Goal: Find specific page/section: Find specific page/section

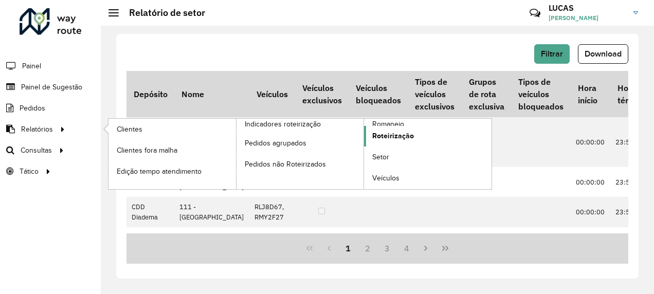
click at [405, 135] on span "Roteirização" at bounding box center [393, 136] width 42 height 11
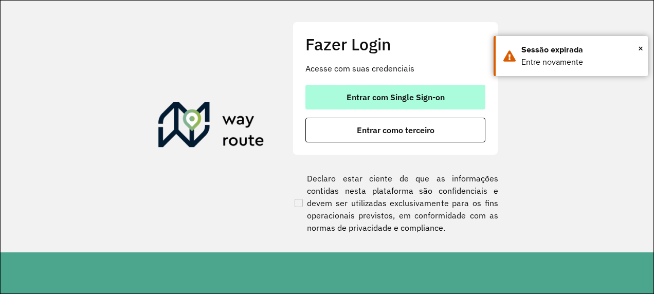
click at [352, 109] on button "Entrar com Single Sign-on" at bounding box center [395, 97] width 180 height 25
click at [324, 94] on button "Entrar com Single Sign-on" at bounding box center [395, 97] width 180 height 25
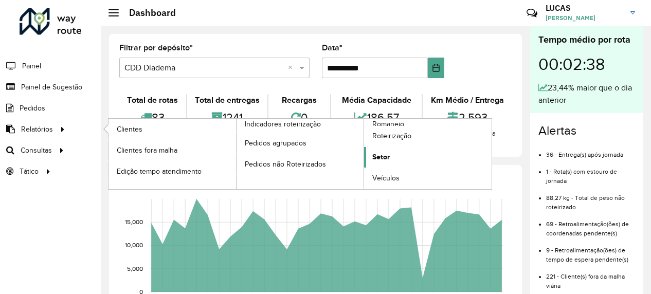
click at [383, 153] on span "Setor" at bounding box center [380, 157] width 17 height 11
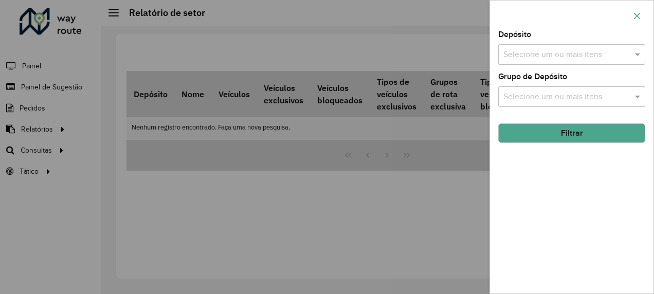
click at [635, 16] on icon "button" at bounding box center [637, 16] width 8 height 8
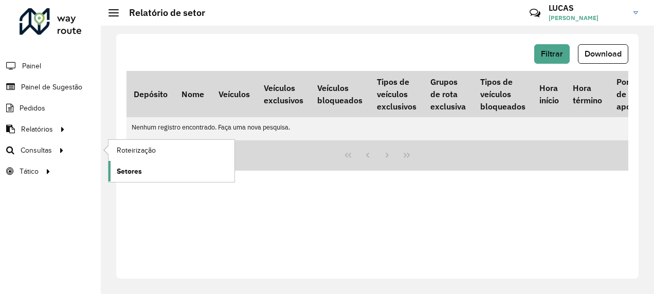
click at [143, 168] on link "Setores" at bounding box center [171, 171] width 126 height 21
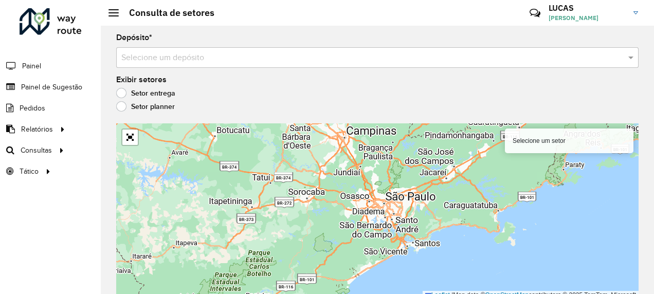
click at [120, 109] on label "Setor planner" at bounding box center [145, 106] width 59 height 10
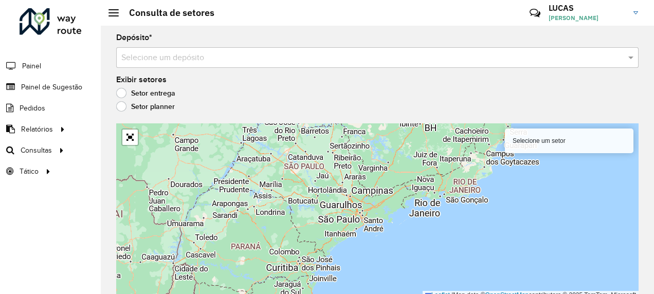
click at [207, 33] on div "Depósito * Selecione um depósito Exibir setores Setor entrega Setor planner Sel…" at bounding box center [377, 160] width 553 height 268
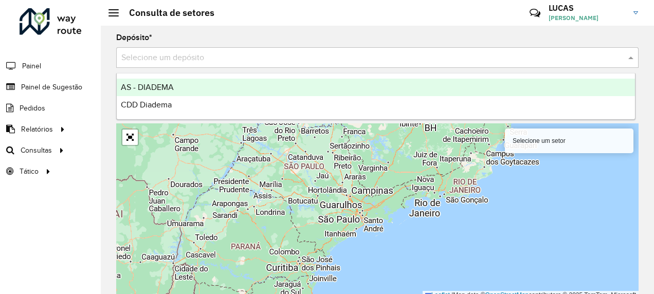
click at [190, 59] on input "text" at bounding box center [366, 58] width 491 height 12
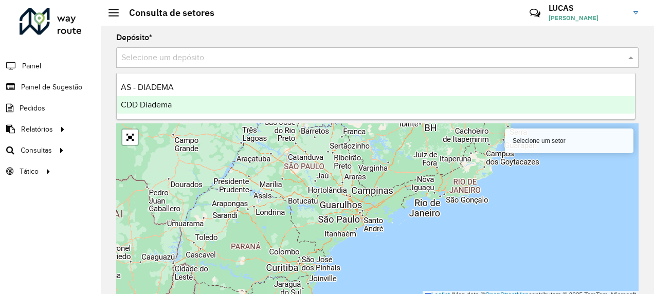
click at [159, 102] on span "CDD Diadema" at bounding box center [146, 104] width 51 height 9
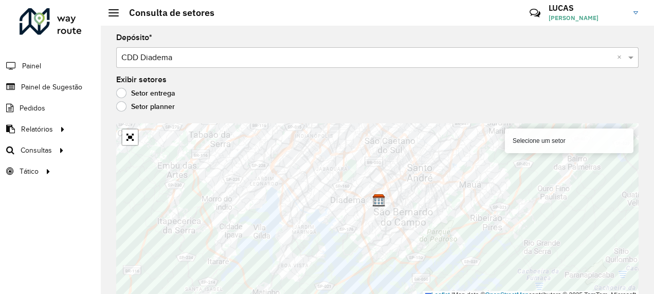
click at [119, 97] on label "Setor entrega" at bounding box center [145, 93] width 59 height 10
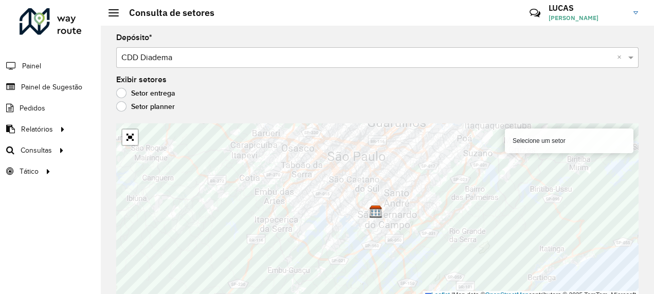
scroll to position [5, 0]
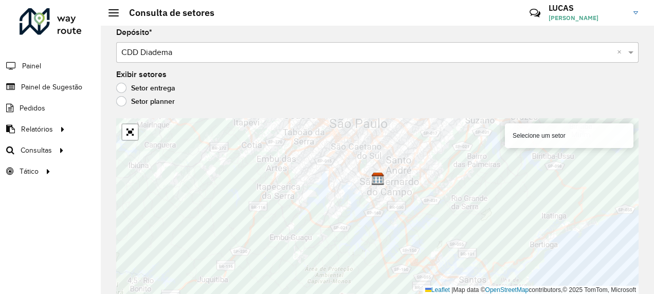
click at [74, 221] on div "Roteirizador AmbevTech Painel Painel de Sugestão Pedidos Relatórios Clientes Cl…" at bounding box center [50, 147] width 101 height 294
